Goal: Information Seeking & Learning: Compare options

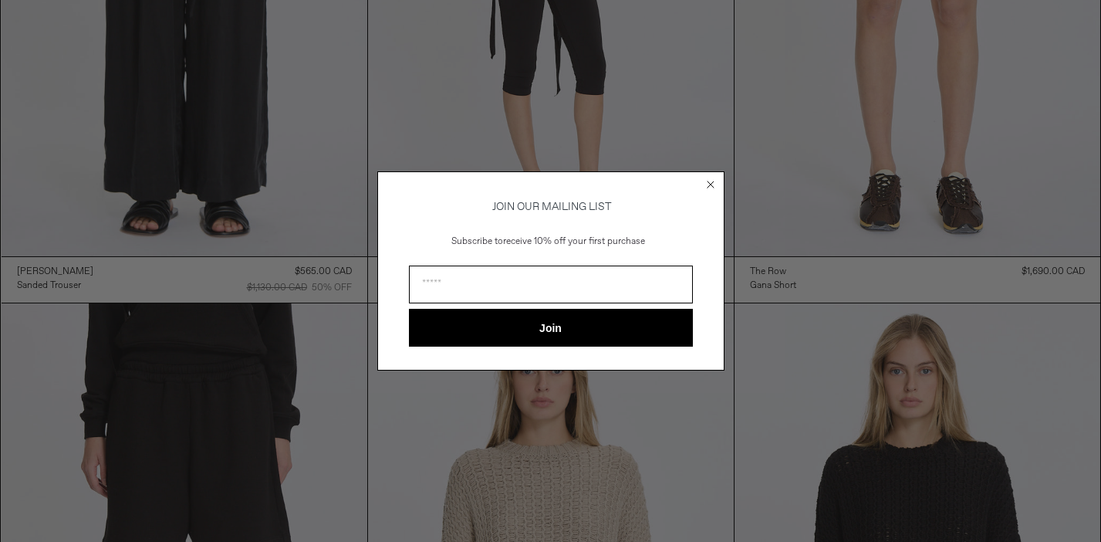
click at [709, 178] on circle "Close dialog" at bounding box center [710, 184] width 15 height 15
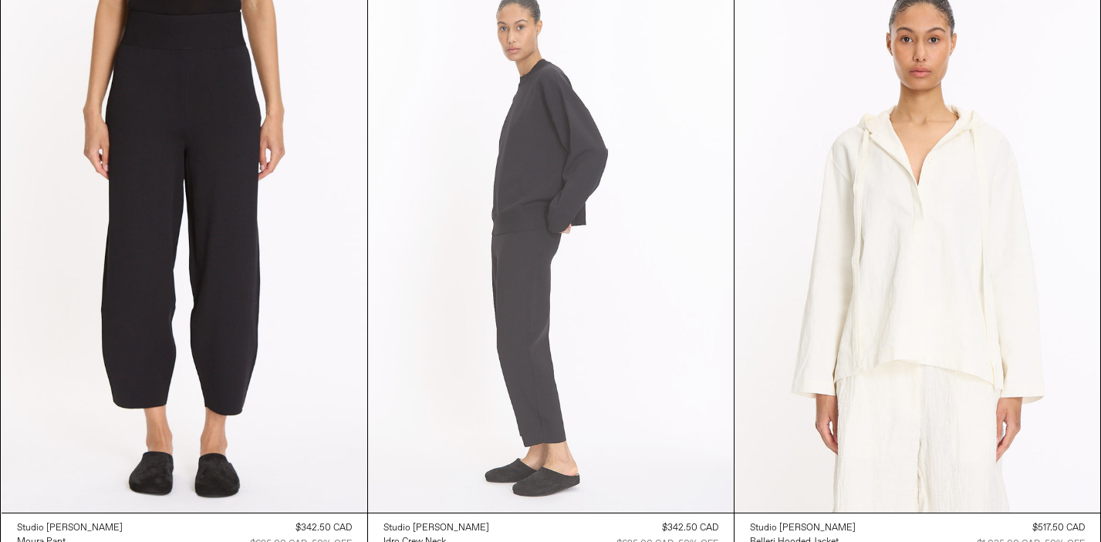
scroll to position [4324, 0]
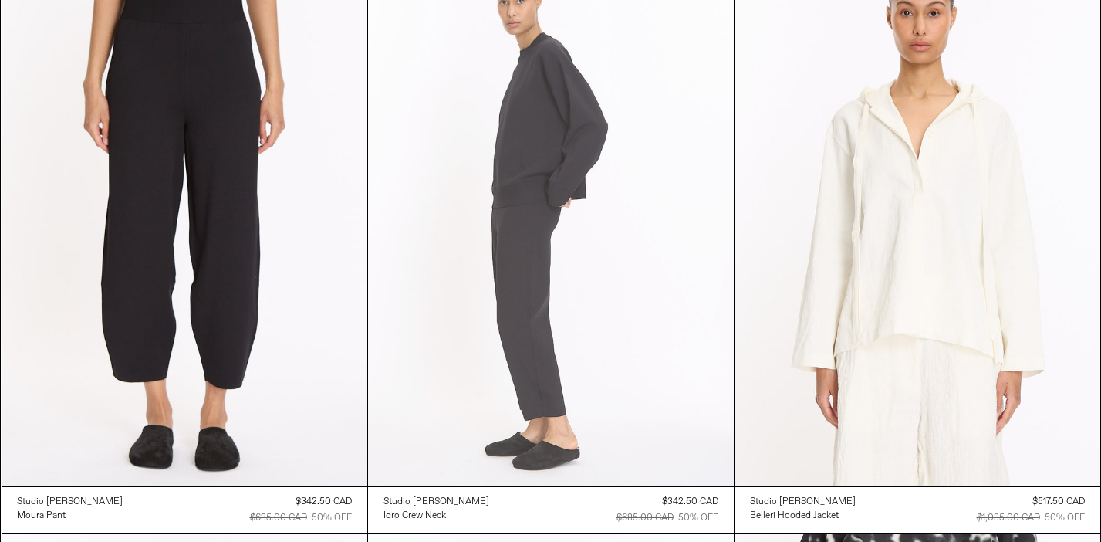
click at [517, 288] on at bounding box center [551, 211] width 366 height 549
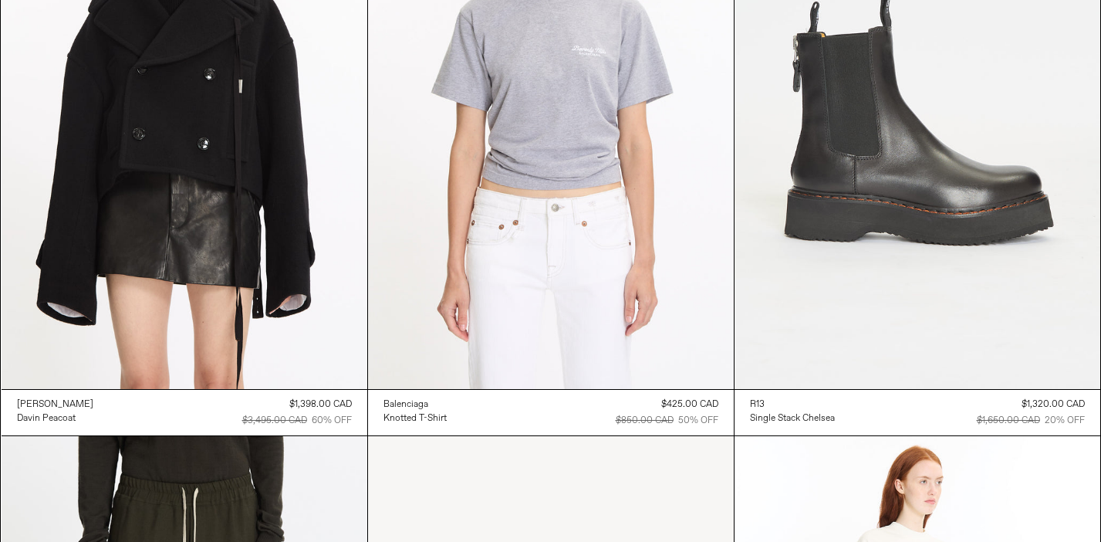
scroll to position [25870, 0]
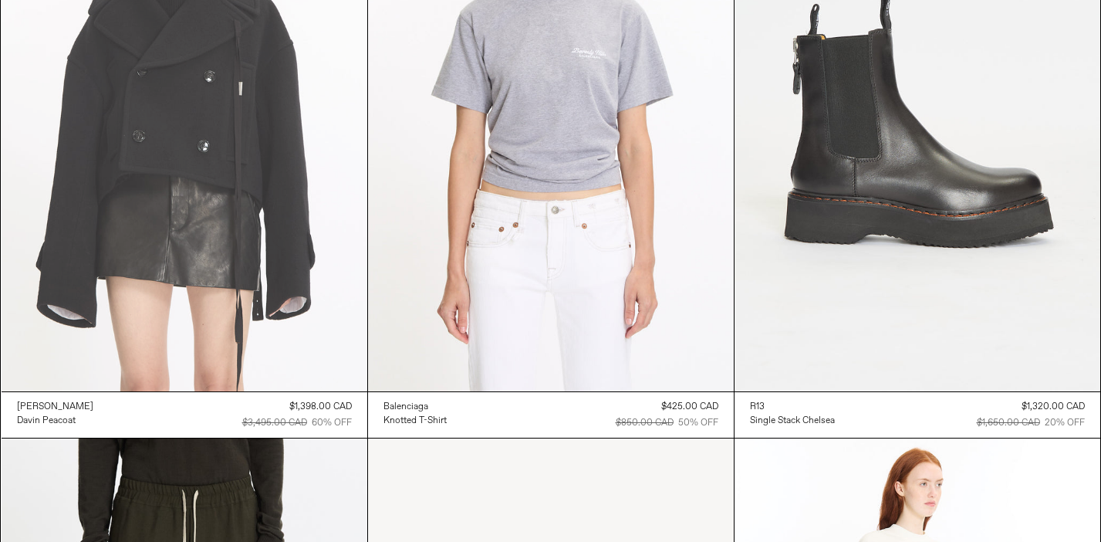
click at [260, 190] on at bounding box center [185, 117] width 366 height 549
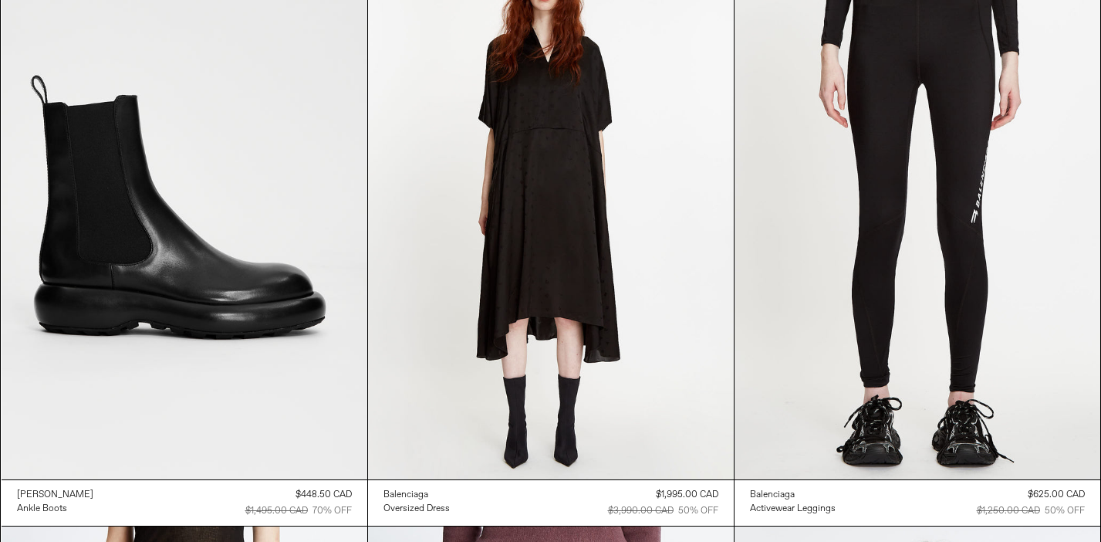
scroll to position [38297, 0]
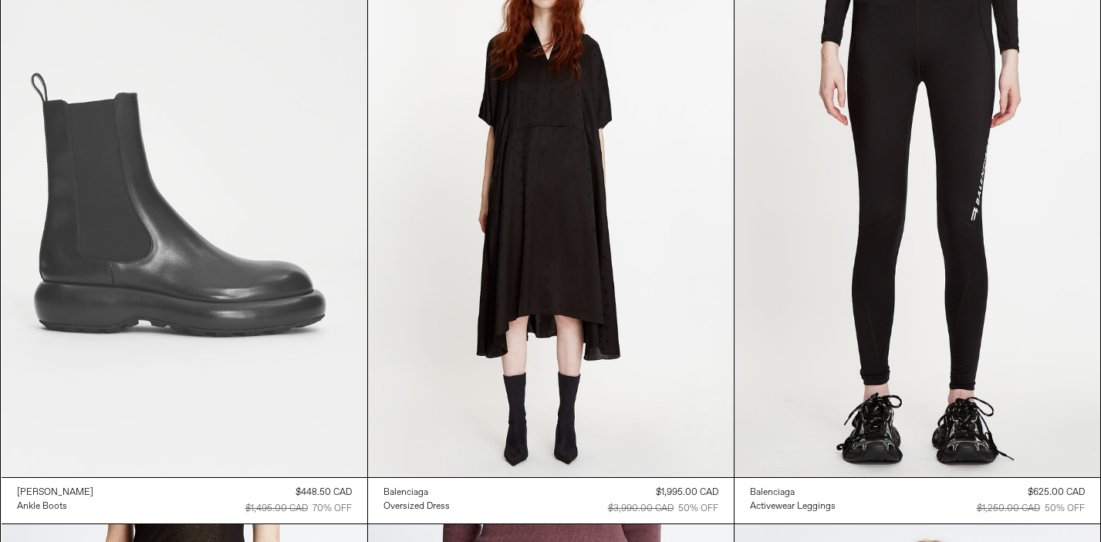
click at [222, 276] on at bounding box center [185, 202] width 366 height 549
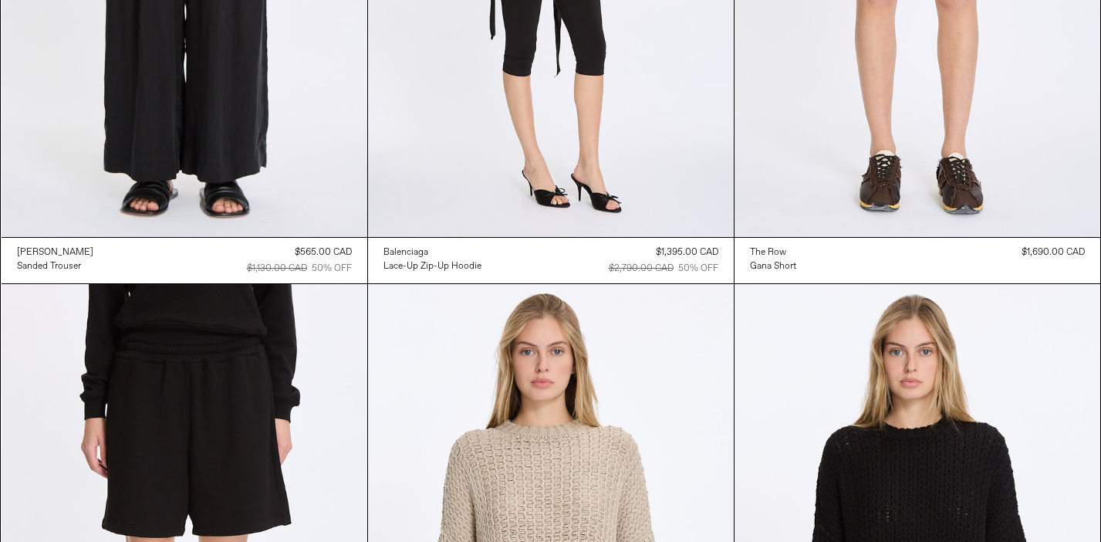
scroll to position [0, 0]
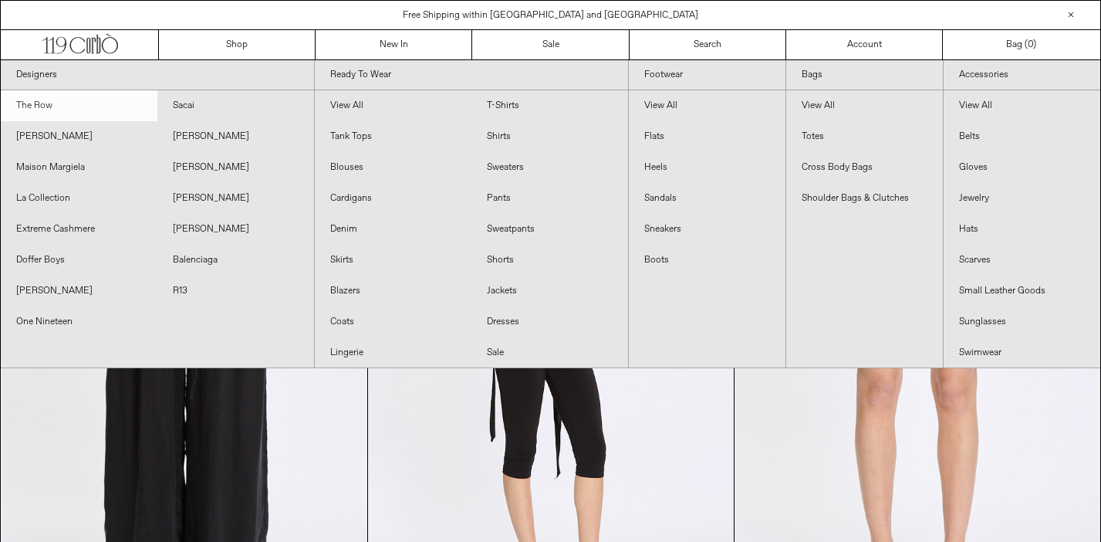
click at [50, 101] on link "The Row" at bounding box center [79, 105] width 157 height 31
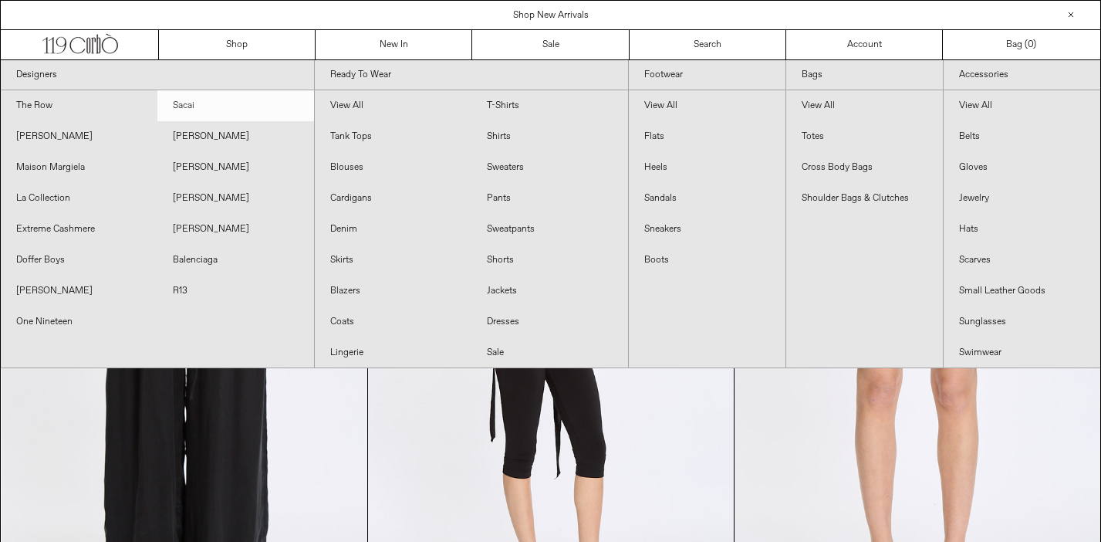
click at [174, 110] on link "Sacai" at bounding box center [235, 105] width 157 height 31
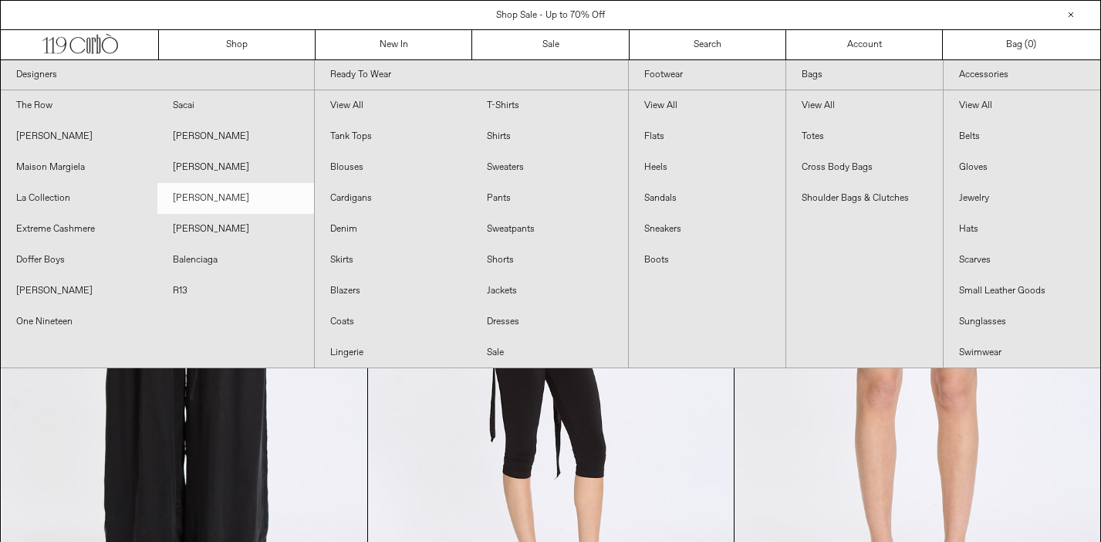
click at [190, 195] on link "[PERSON_NAME]" at bounding box center [235, 198] width 157 height 31
click at [191, 239] on link "[PERSON_NAME]" at bounding box center [235, 229] width 157 height 31
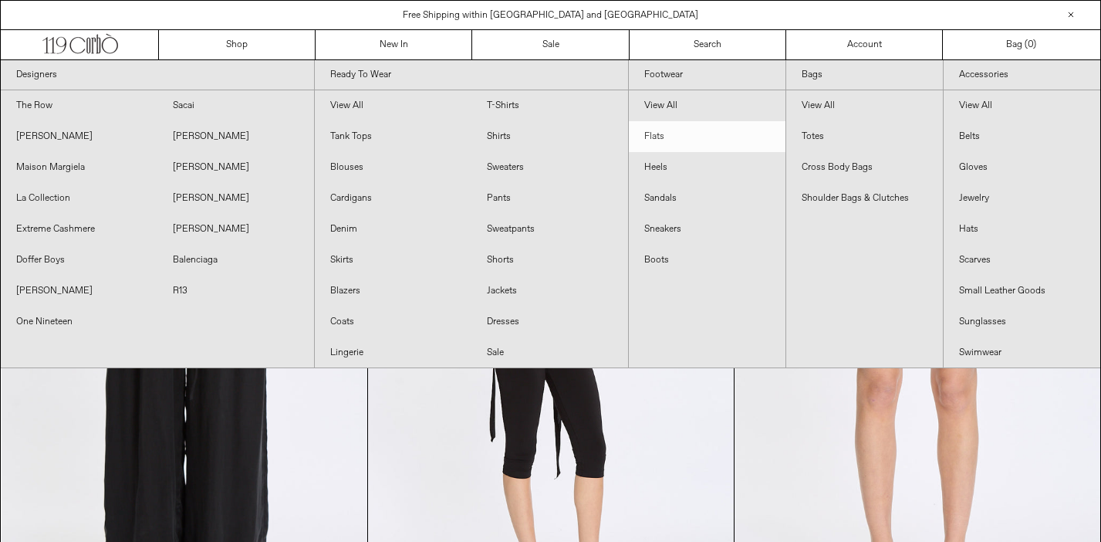
click at [673, 133] on link "Flats" at bounding box center [707, 136] width 157 height 31
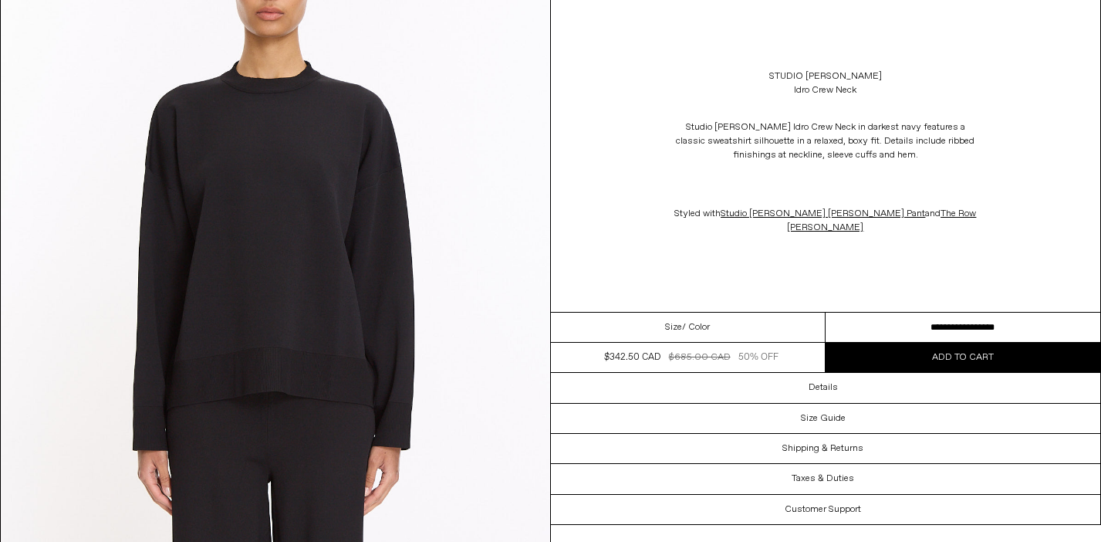
scroll to position [716, 0]
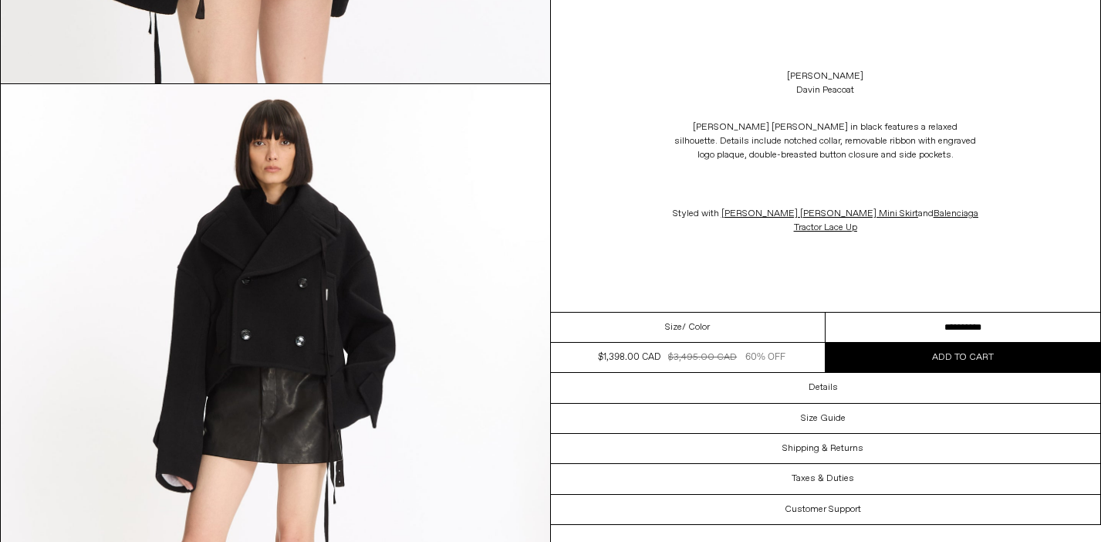
scroll to position [2923, 0]
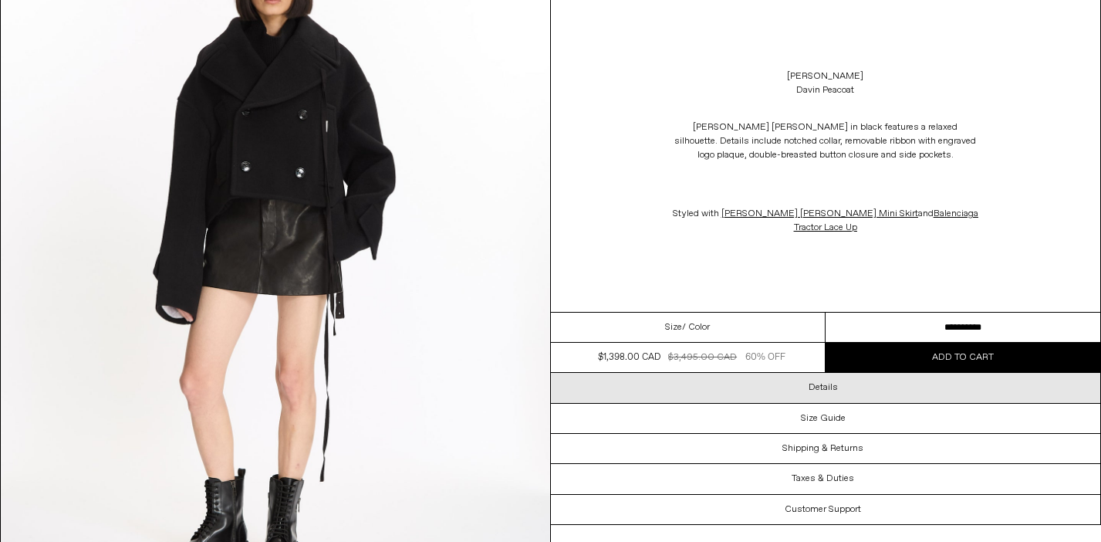
click at [824, 393] on h3 "Details" at bounding box center [823, 387] width 29 height 11
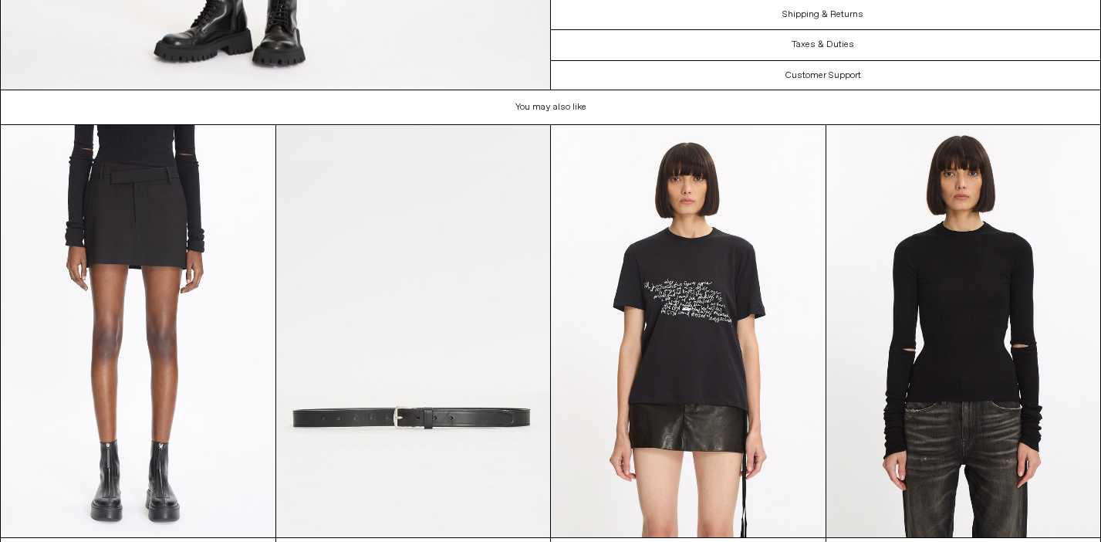
scroll to position [3462, 0]
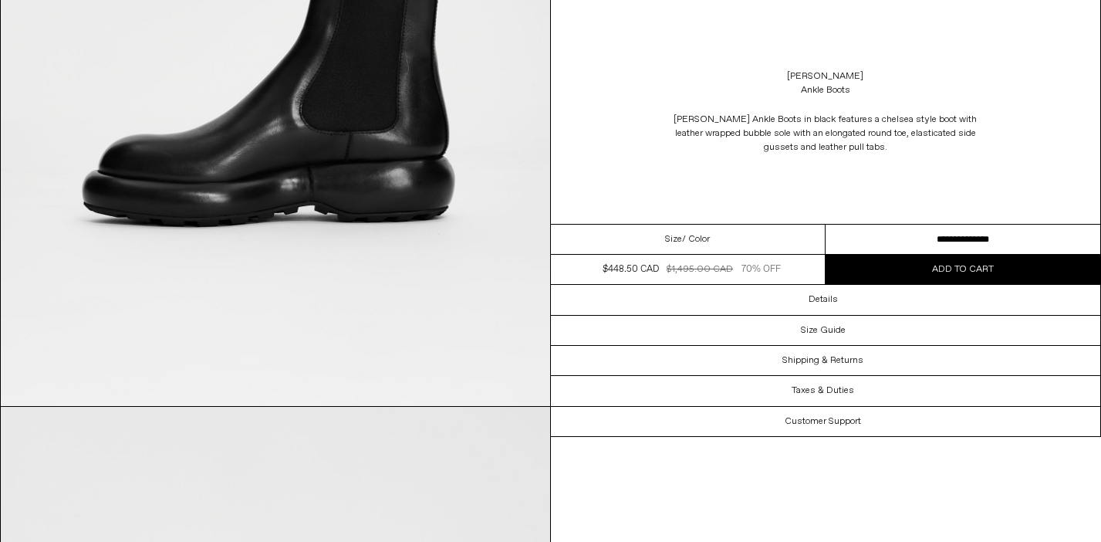
scroll to position [1778, 0]
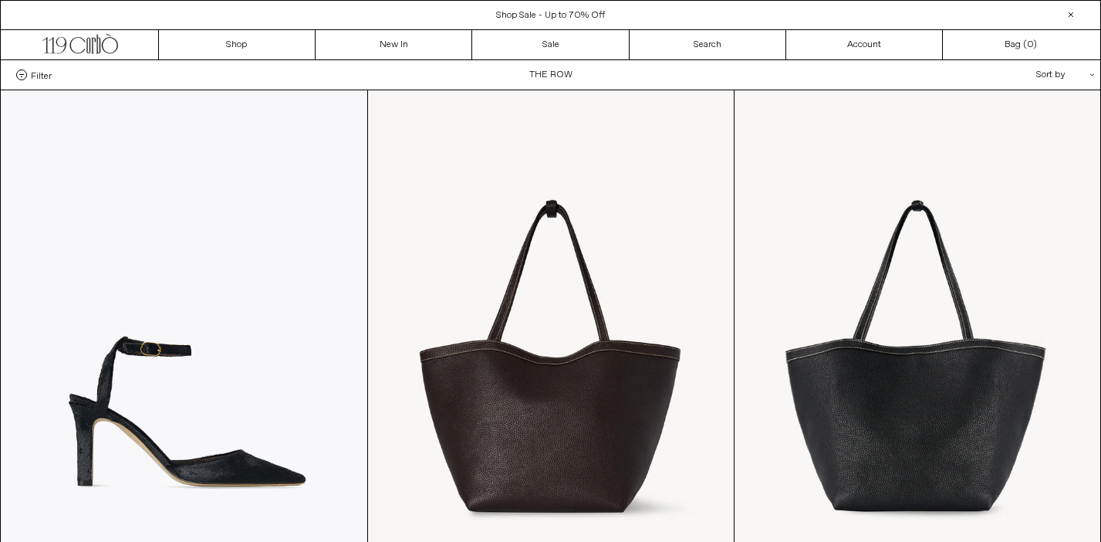
click at [39, 76] on span "Filter" at bounding box center [41, 74] width 21 height 11
click at [0, 0] on select "**********" at bounding box center [0, 0] width 0 height 0
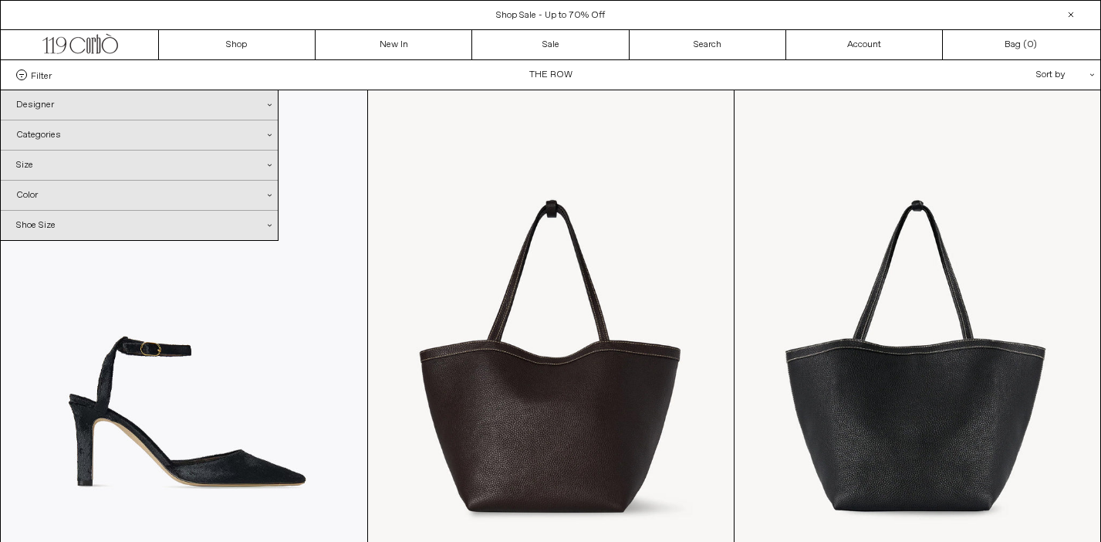
click at [51, 140] on div "Categories .cls-1{fill:#231f20}" at bounding box center [139, 134] width 277 height 29
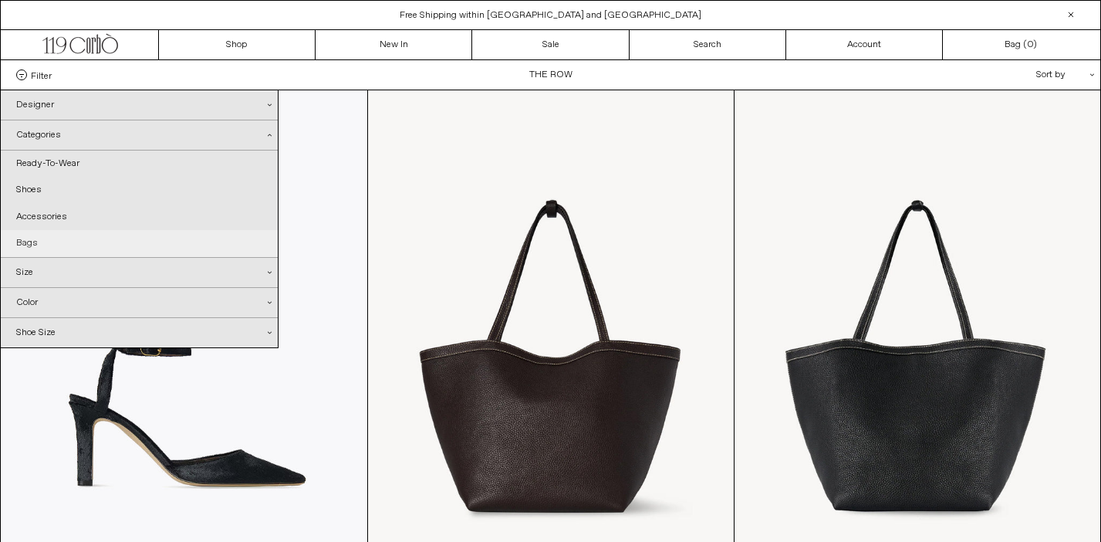
click at [35, 238] on link "Bags" at bounding box center [139, 243] width 277 height 26
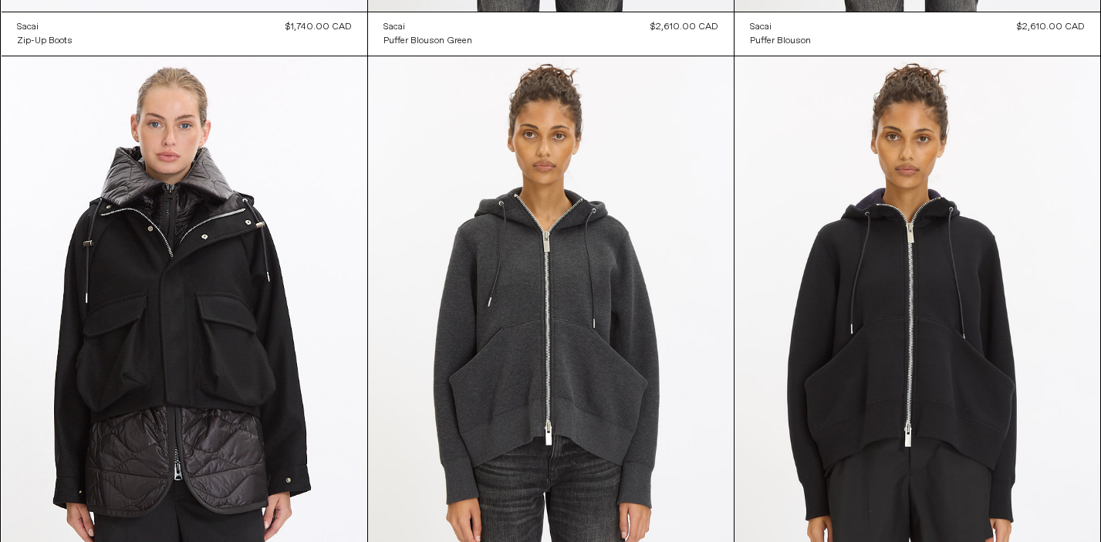
scroll to position [802, 0]
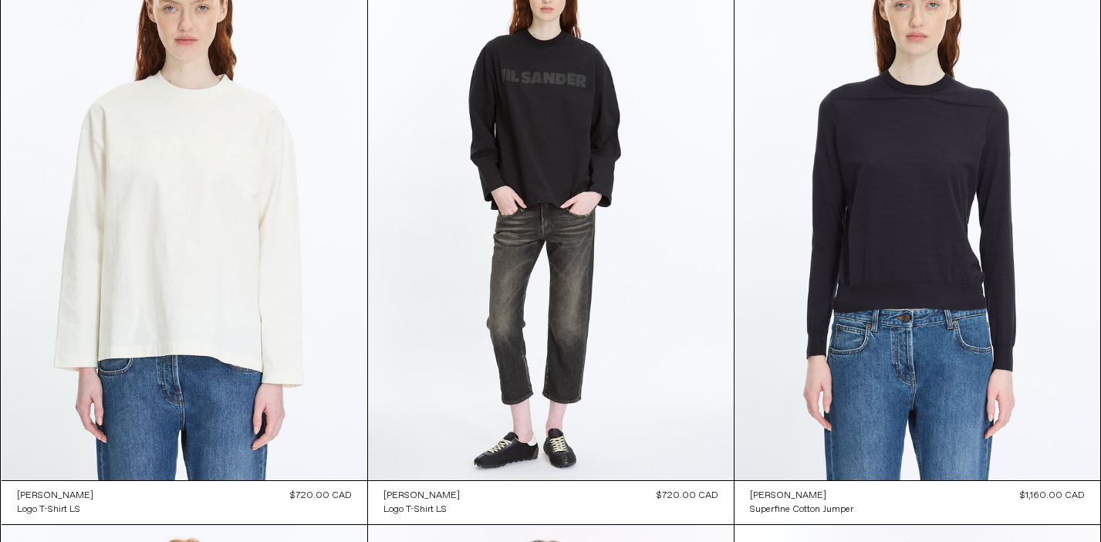
scroll to position [1177, 0]
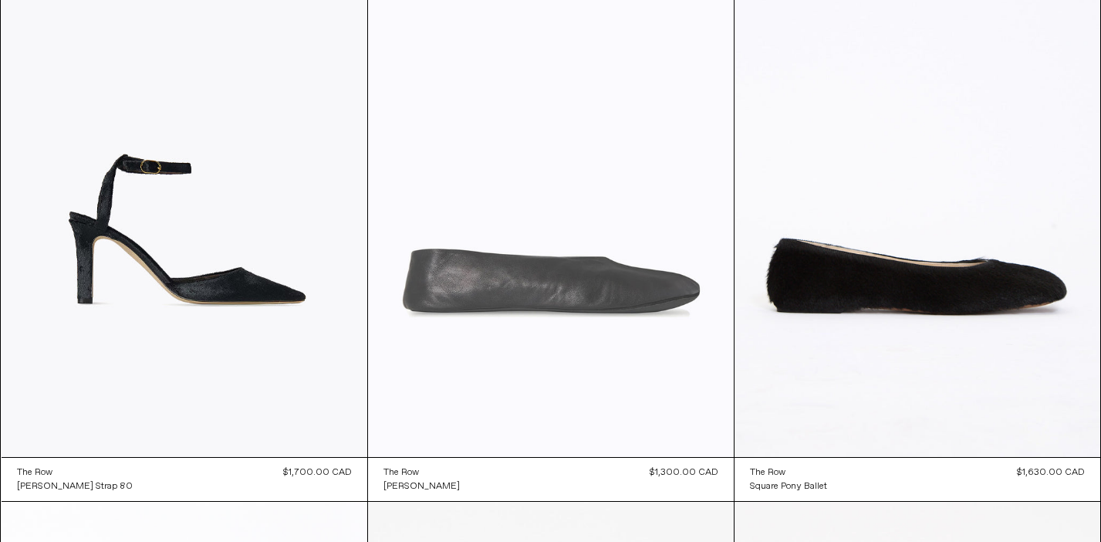
scroll to position [184, 0]
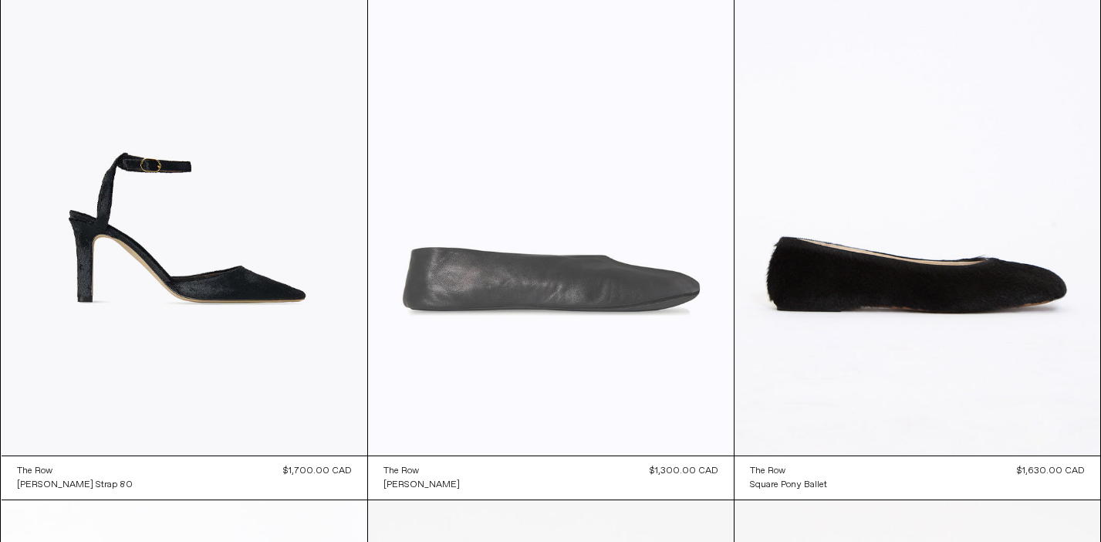
click at [519, 285] on at bounding box center [551, 181] width 366 height 549
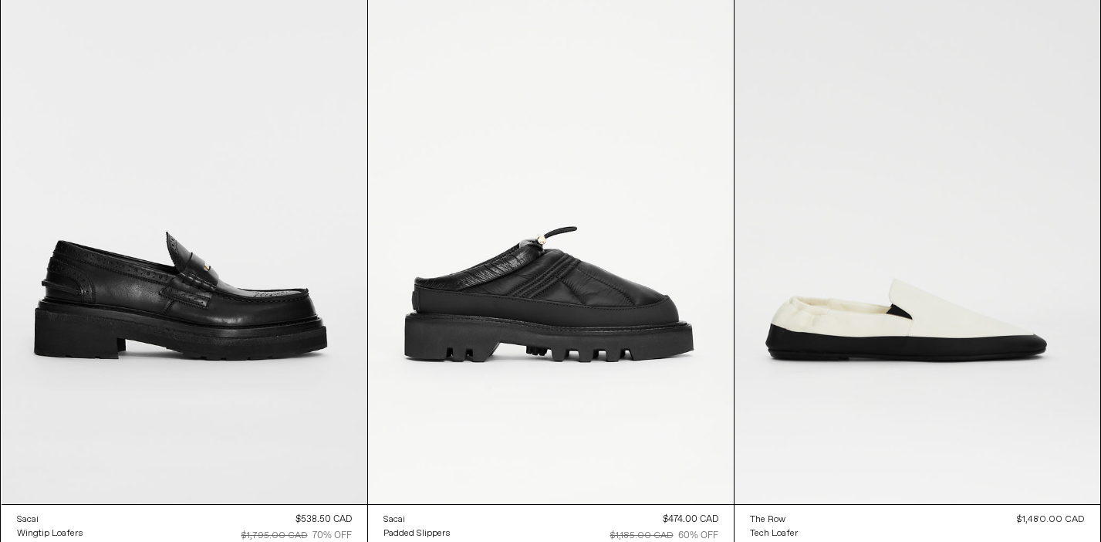
scroll to position [1988, 0]
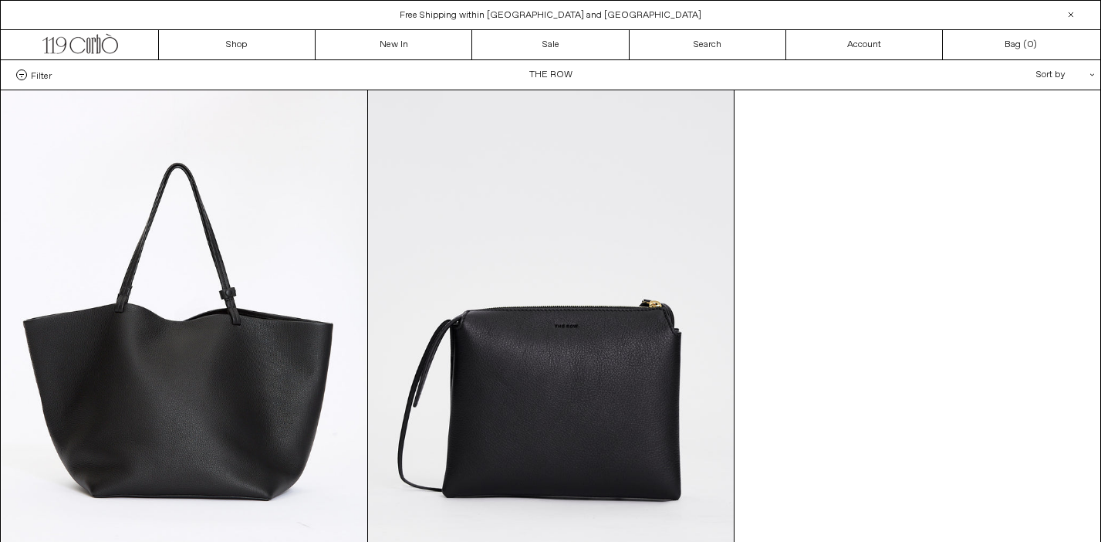
click at [42, 71] on span "Filter" at bounding box center [41, 74] width 21 height 11
click at [0, 0] on select "**********" at bounding box center [0, 0] width 0 height 0
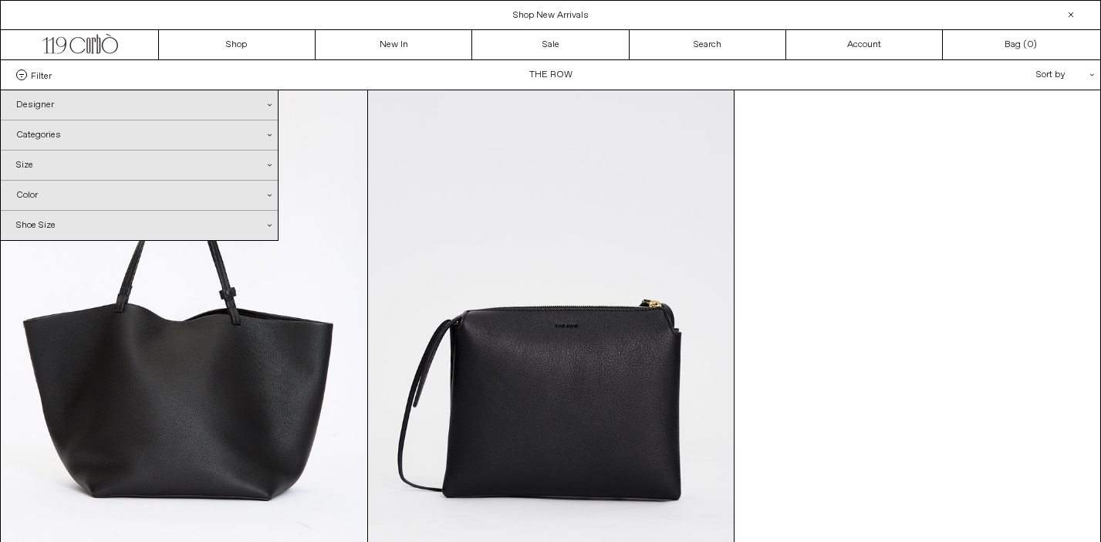
click at [46, 135] on div "Categories .cls-1{fill:#231f20}" at bounding box center [139, 134] width 277 height 29
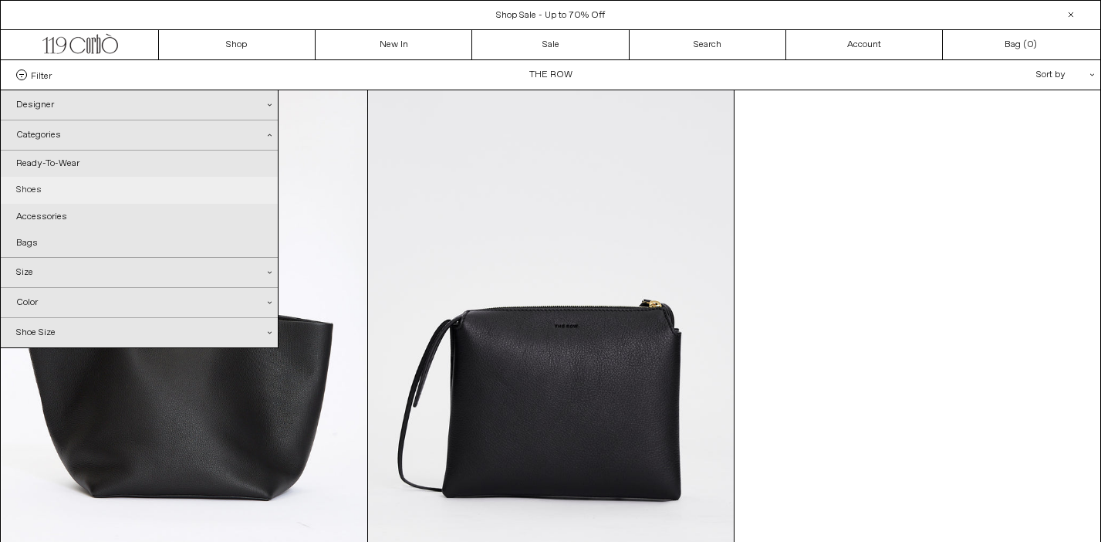
click at [26, 187] on link "Shoes" at bounding box center [139, 190] width 277 height 26
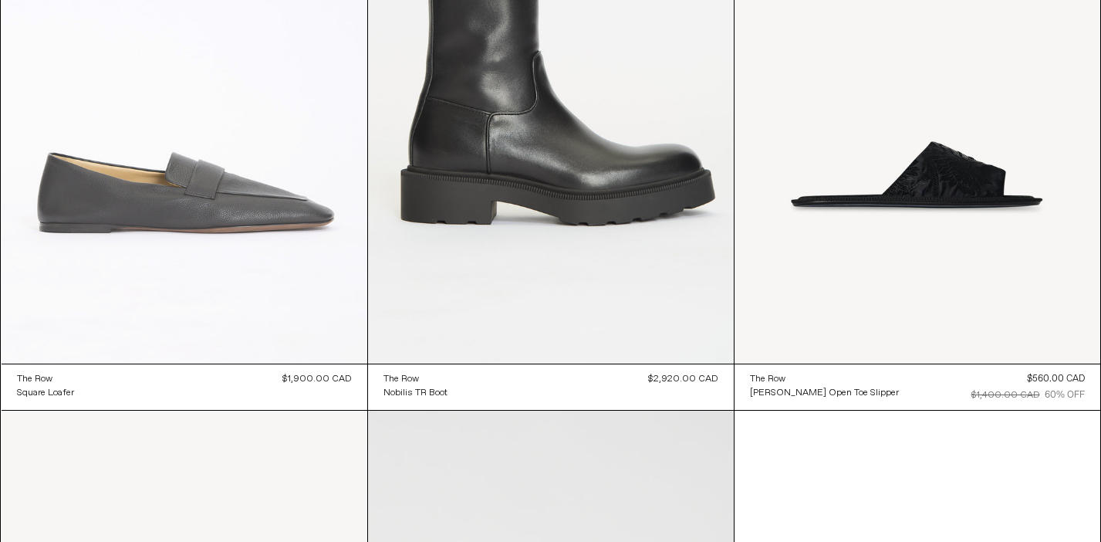
click at [321, 220] on at bounding box center [185, 89] width 366 height 549
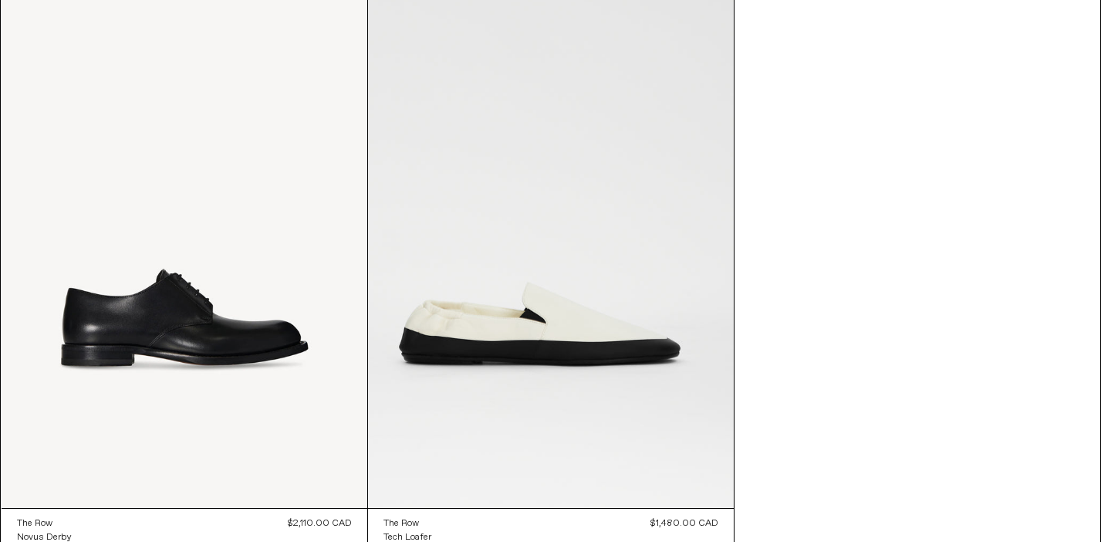
scroll to position [730, 0]
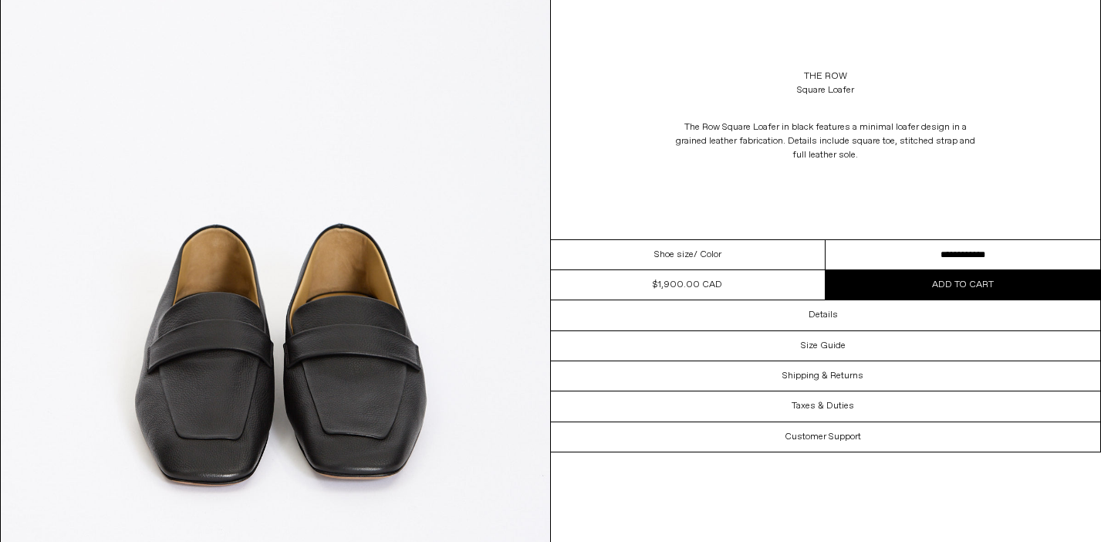
scroll to position [1516, 0]
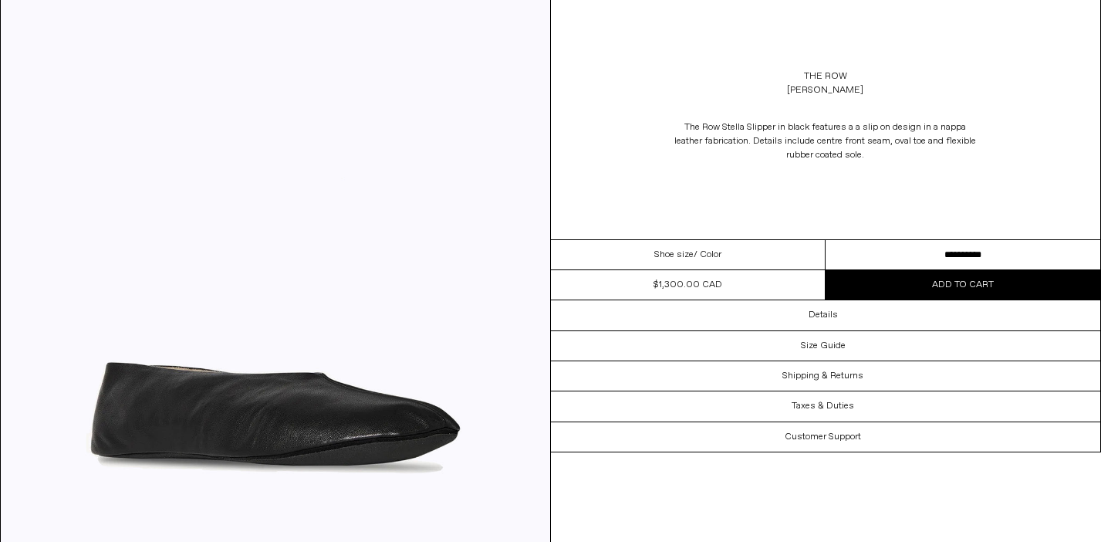
scroll to position [1868, 0]
